Goal: Find specific page/section: Find specific page/section

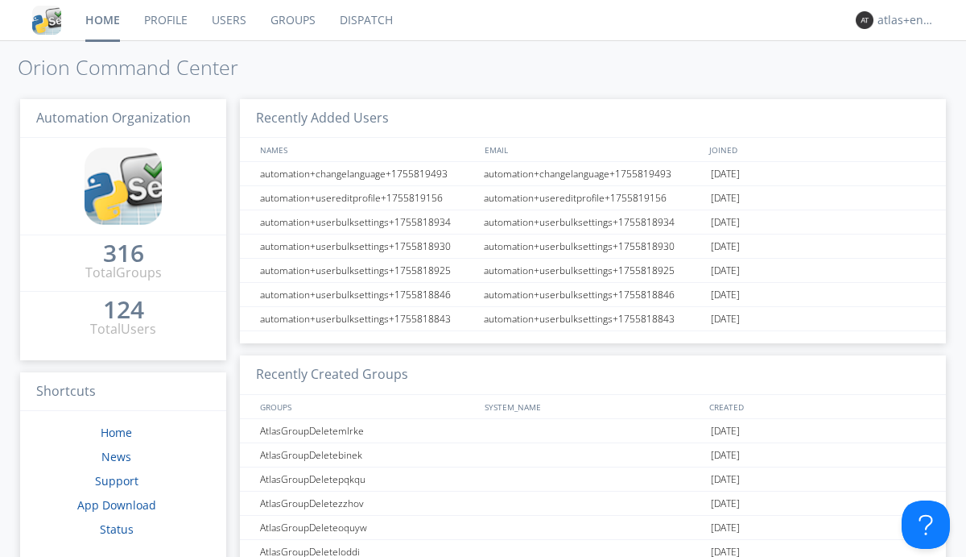
click at [365, 20] on link "Dispatch" at bounding box center [366, 20] width 77 height 40
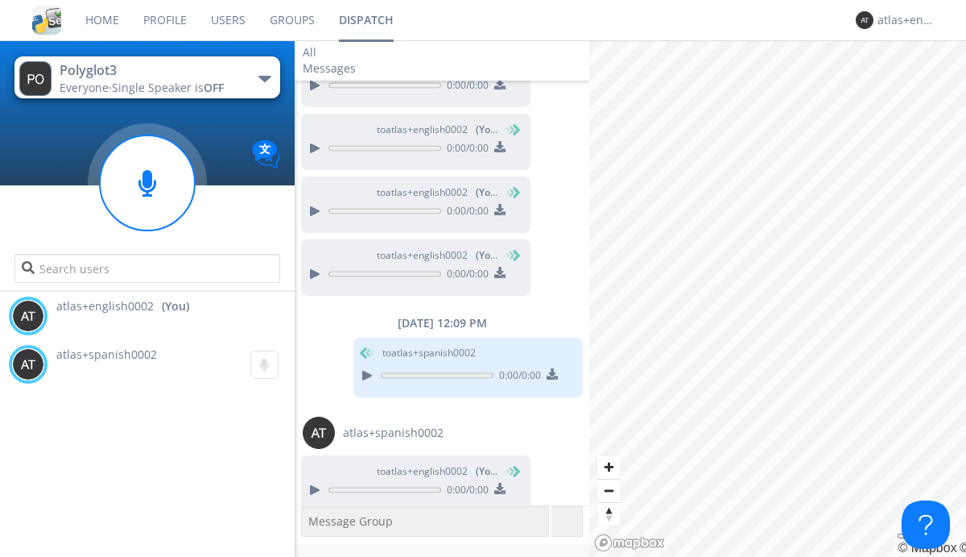
scroll to position [686, 0]
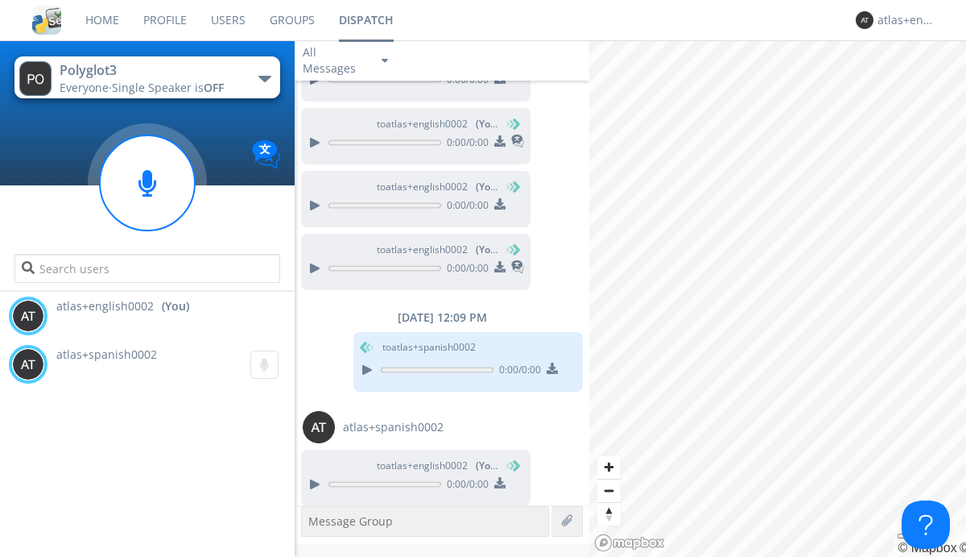
click at [264, 78] on div "button" at bounding box center [265, 79] width 13 height 6
click at [0, 0] on span "Polyglot2" at bounding box center [0, 0] width 0 height 0
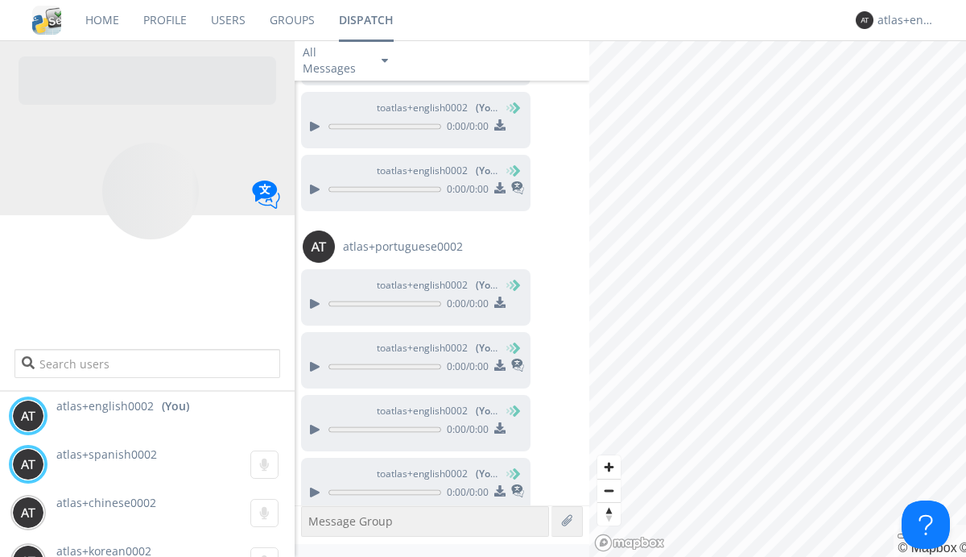
scroll to position [1241, 0]
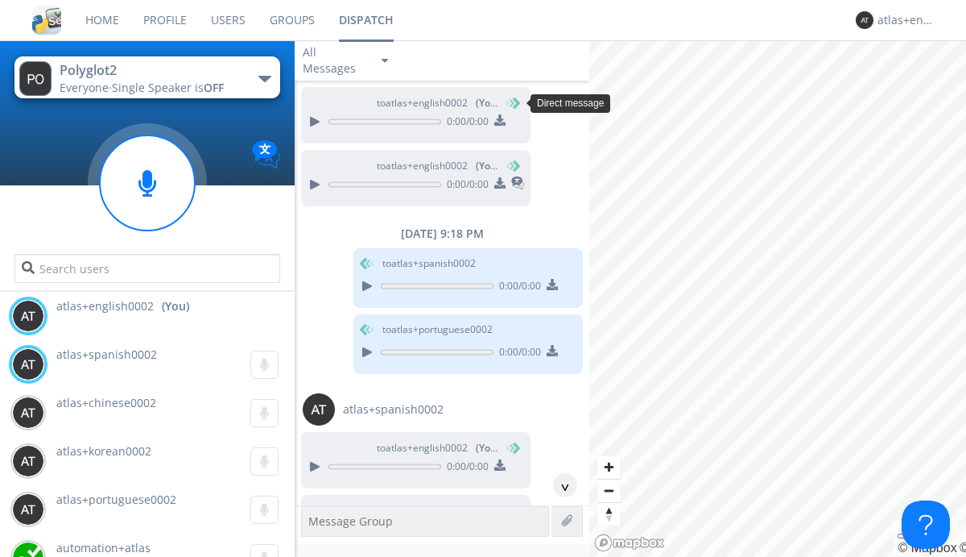
scroll to position [122, 0]
click at [559, 485] on div "^" at bounding box center [565, 485] width 24 height 24
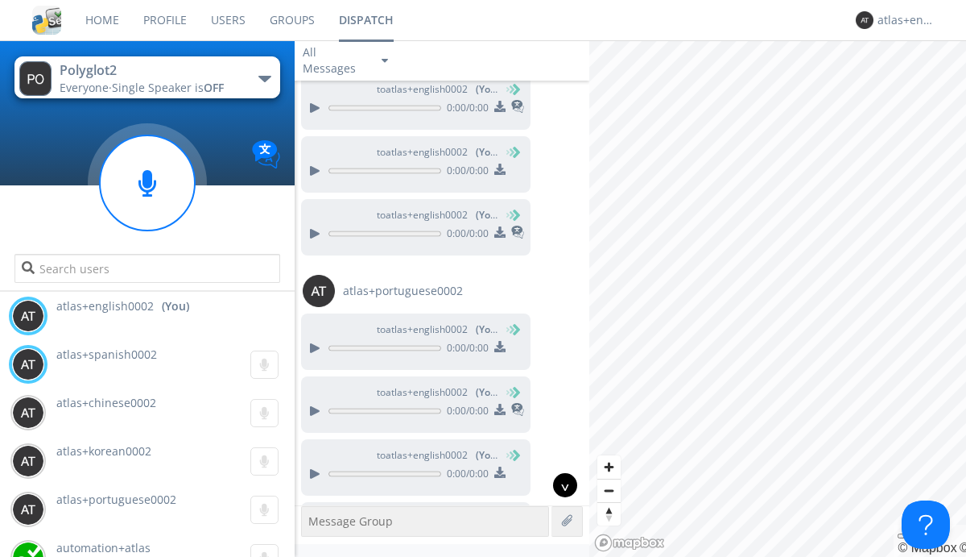
scroll to position [1241, 0]
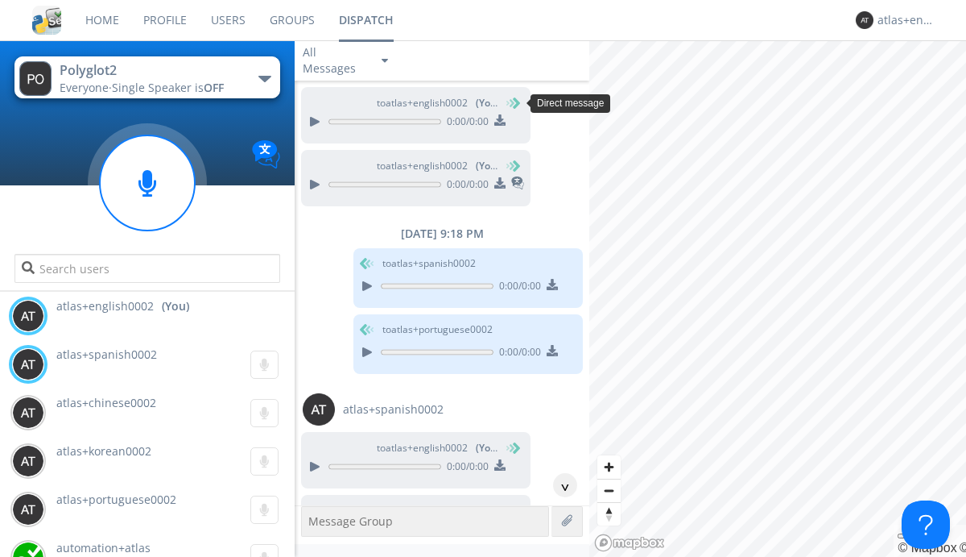
scroll to position [74, 0]
click at [559, 485] on div "^" at bounding box center [565, 485] width 24 height 24
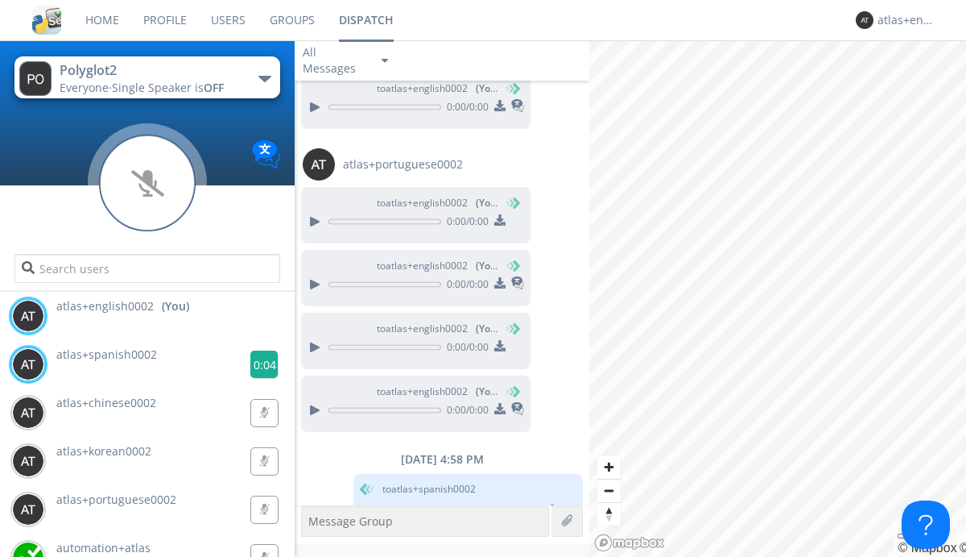
scroll to position [1293, 0]
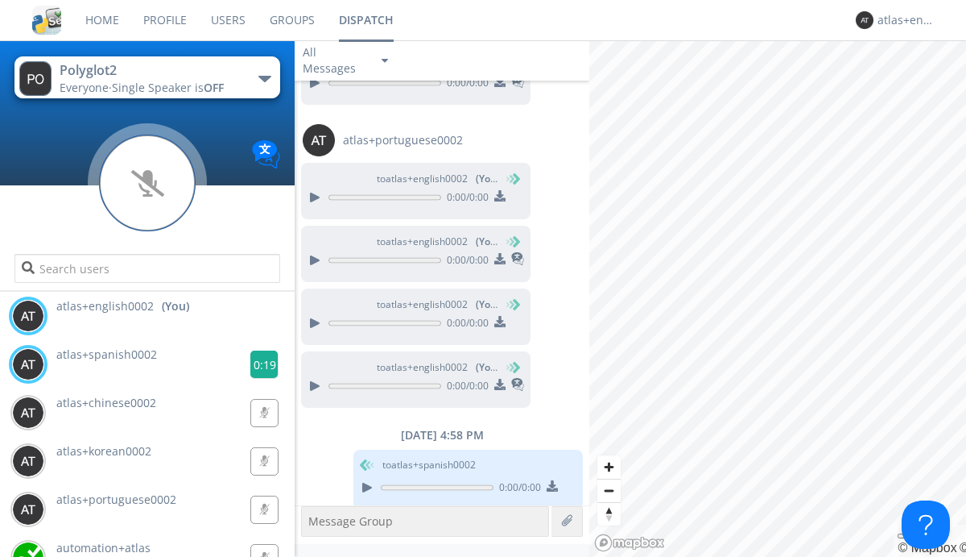
click at [258, 364] on g at bounding box center [264, 364] width 28 height 28
